Goal: Information Seeking & Learning: Check status

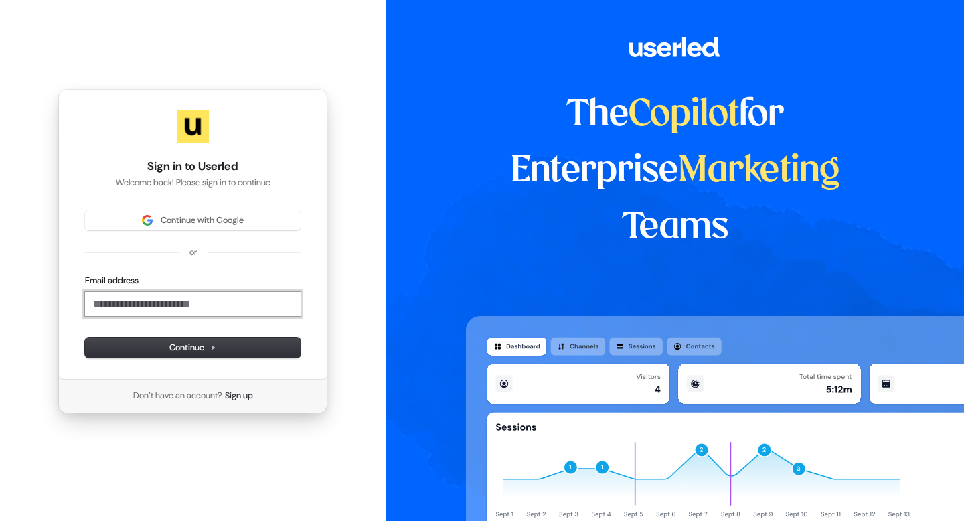
click at [199, 314] on input "Email address" at bounding box center [193, 304] width 216 height 24
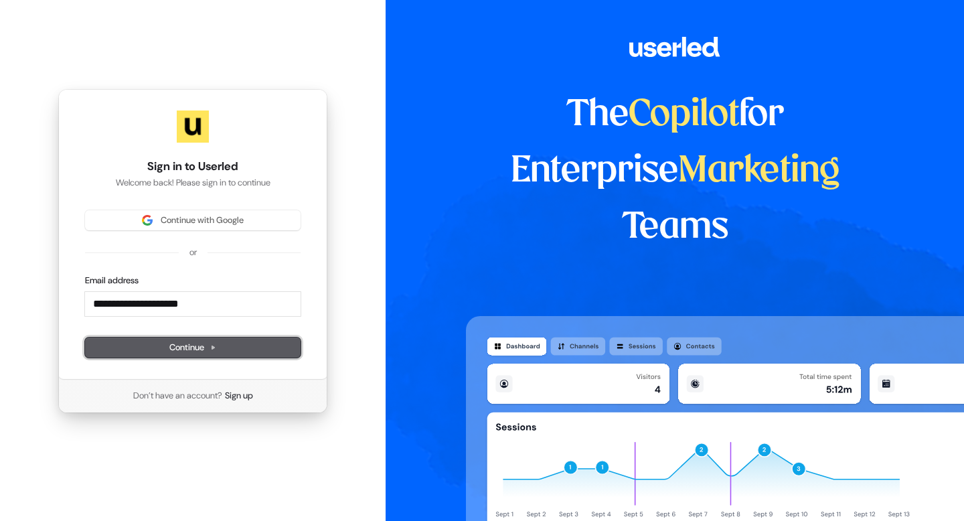
click at [214, 343] on span "Continue" at bounding box center [192, 347] width 47 height 12
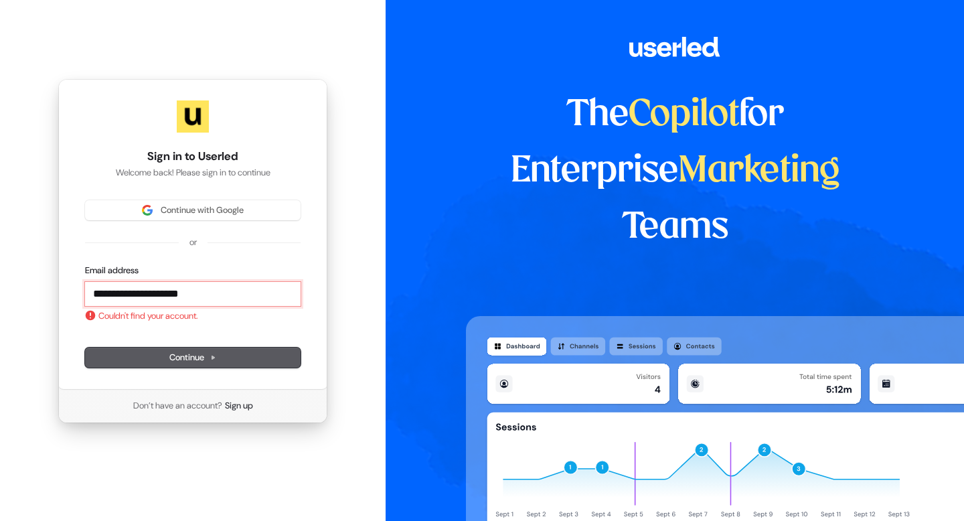
drag, startPoint x: 225, startPoint y: 293, endPoint x: 0, endPoint y: 282, distance: 225.2
click at [0, 282] on div "**********" at bounding box center [193, 251] width 386 height 502
click at [181, 349] on button "Continue" at bounding box center [193, 357] width 216 height 20
type input "**********"
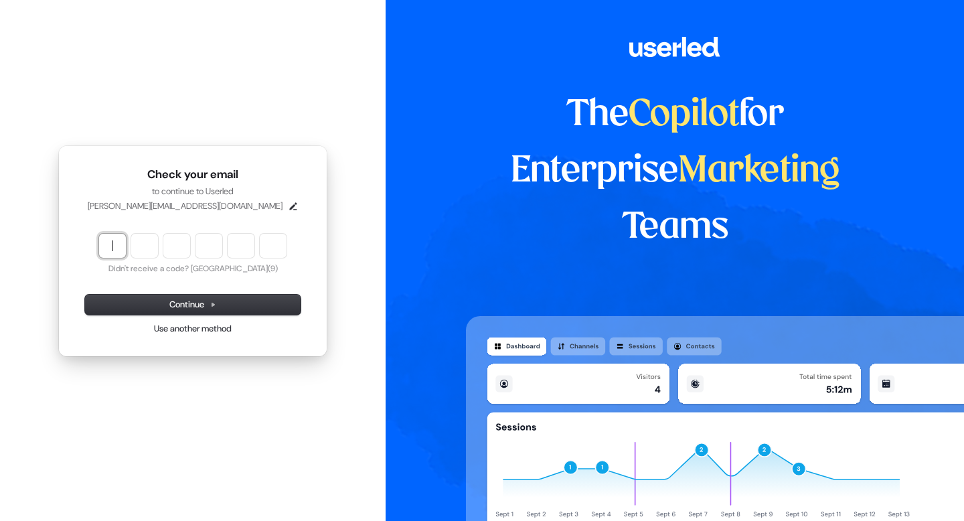
click at [109, 242] on input "Enter verification code" at bounding box center [206, 246] width 214 height 24
type input "******"
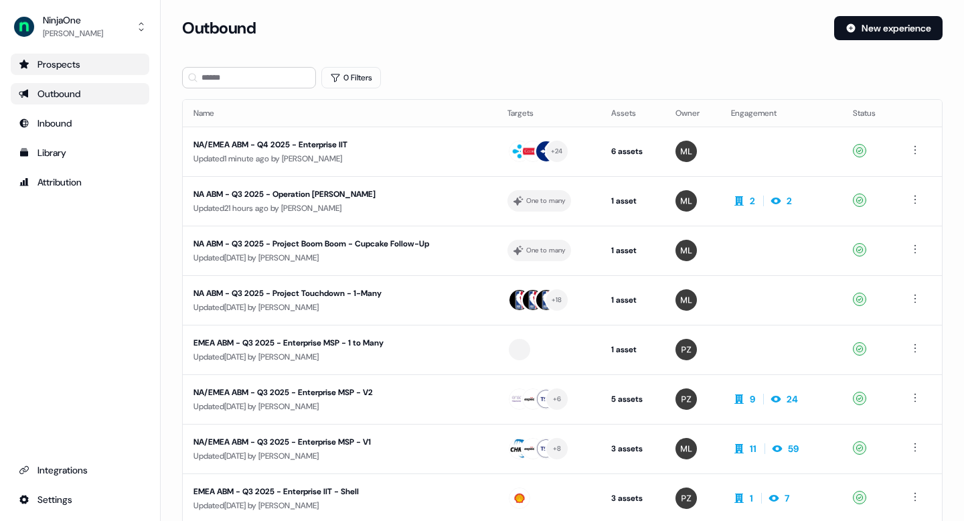
click at [66, 63] on div "Prospects" at bounding box center [80, 64] width 123 height 13
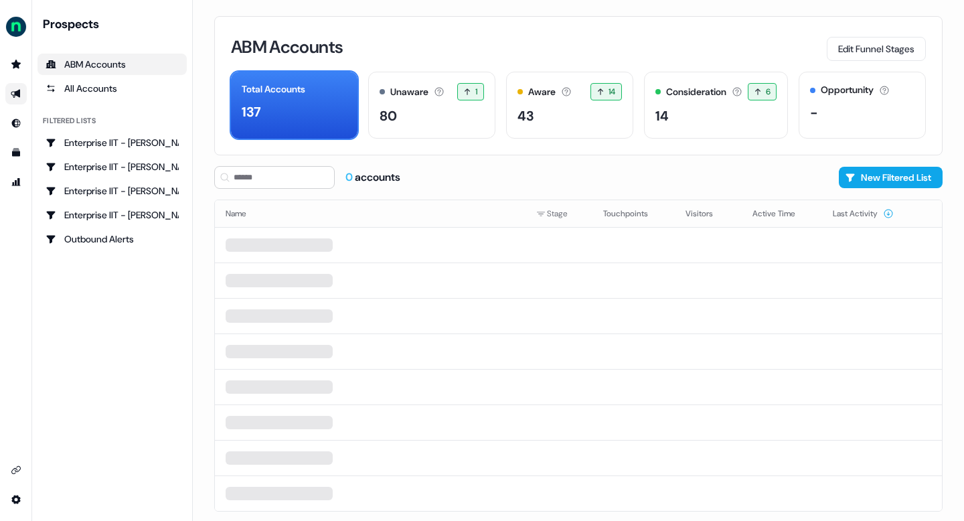
click at [23, 87] on link "Go to outbound experience" at bounding box center [15, 93] width 21 height 21
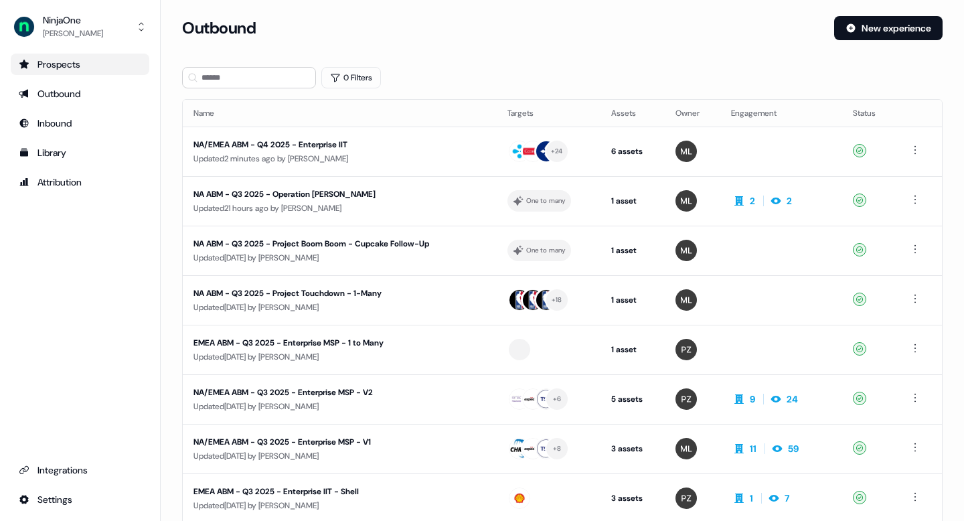
click at [45, 62] on div "Prospects" at bounding box center [80, 64] width 123 height 13
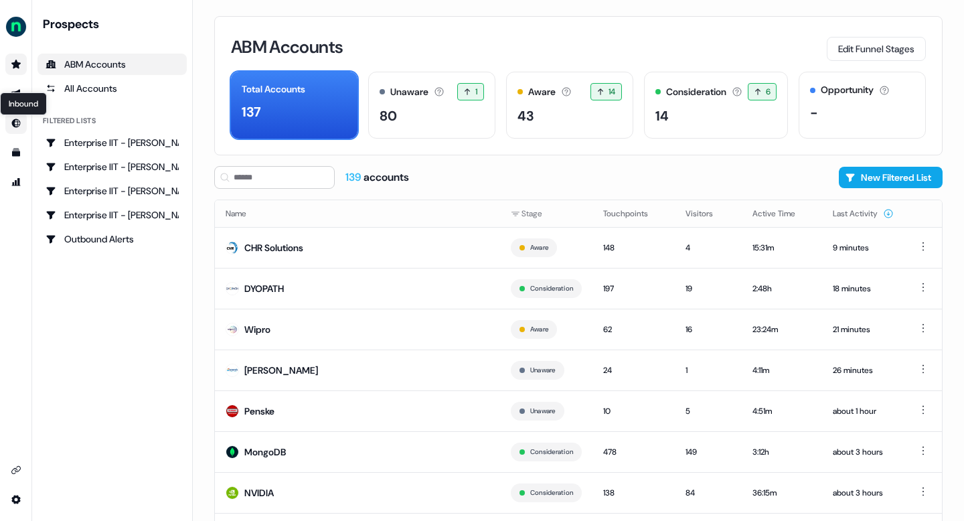
click at [19, 124] on icon "Go to Inbound" at bounding box center [16, 123] width 11 height 11
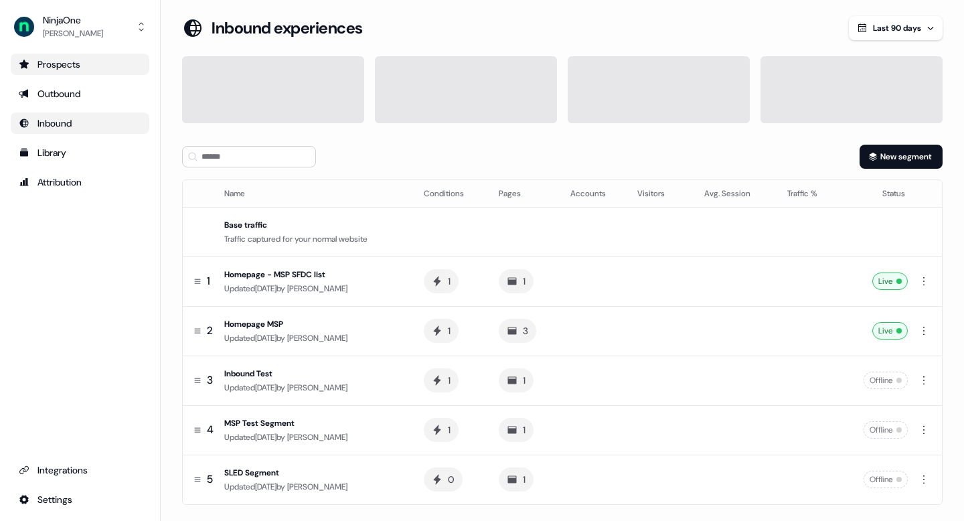
click at [75, 121] on div "Inbound" at bounding box center [80, 122] width 123 height 13
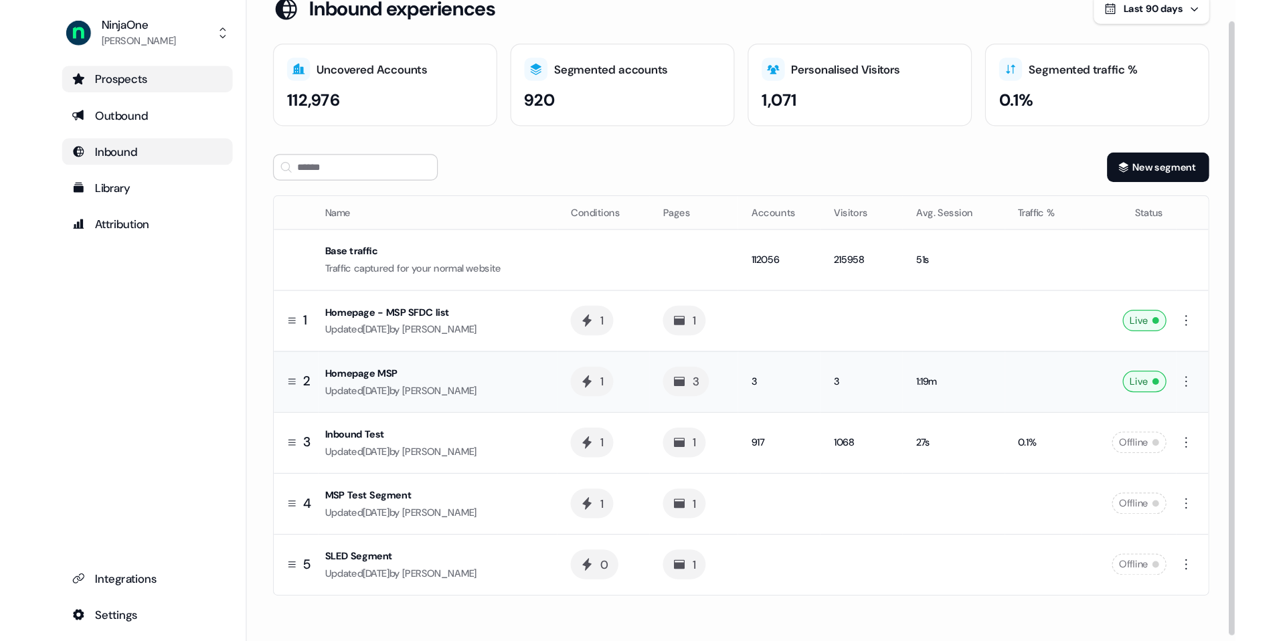
scroll to position [21, 0]
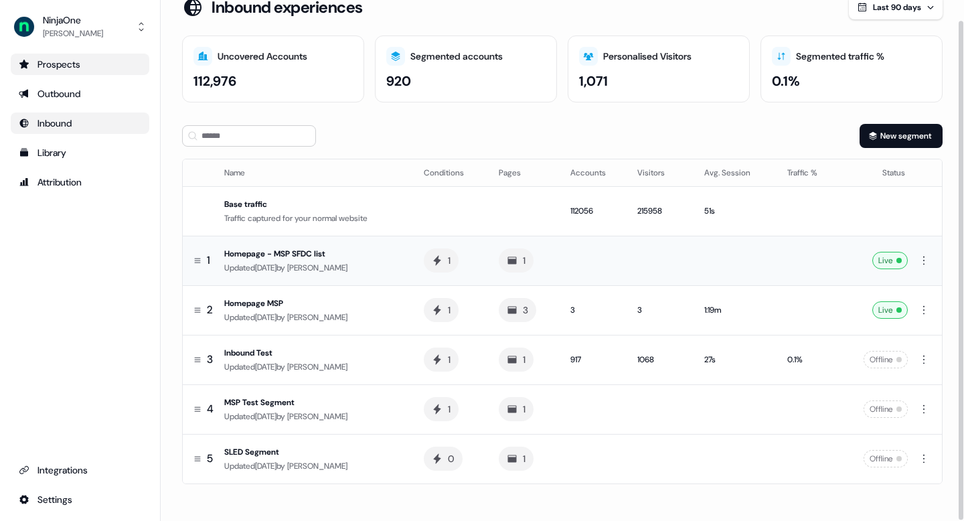
click at [362, 258] on div "Homepage - MSP SFDC list" at bounding box center [313, 253] width 178 height 13
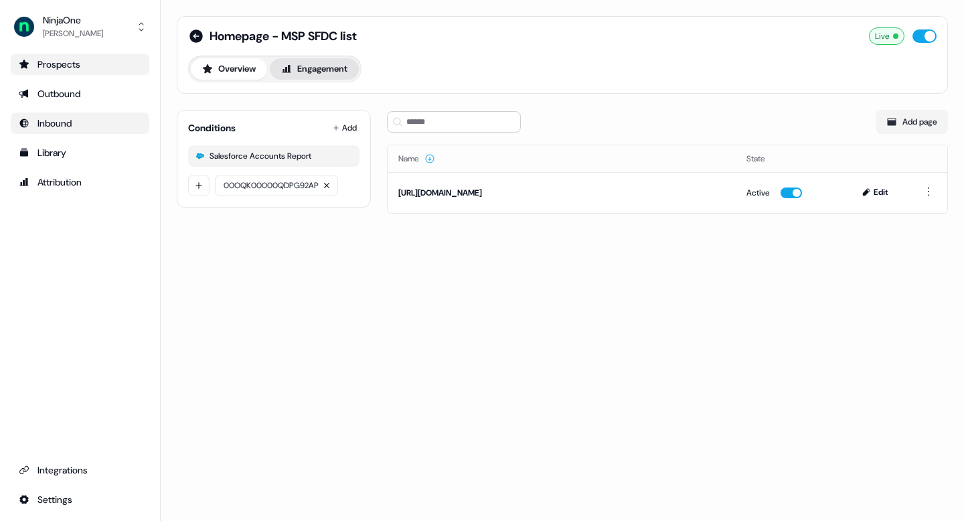
click at [315, 64] on button "Engagement" at bounding box center [314, 68] width 89 height 21
